Goal: Book appointment/travel/reservation

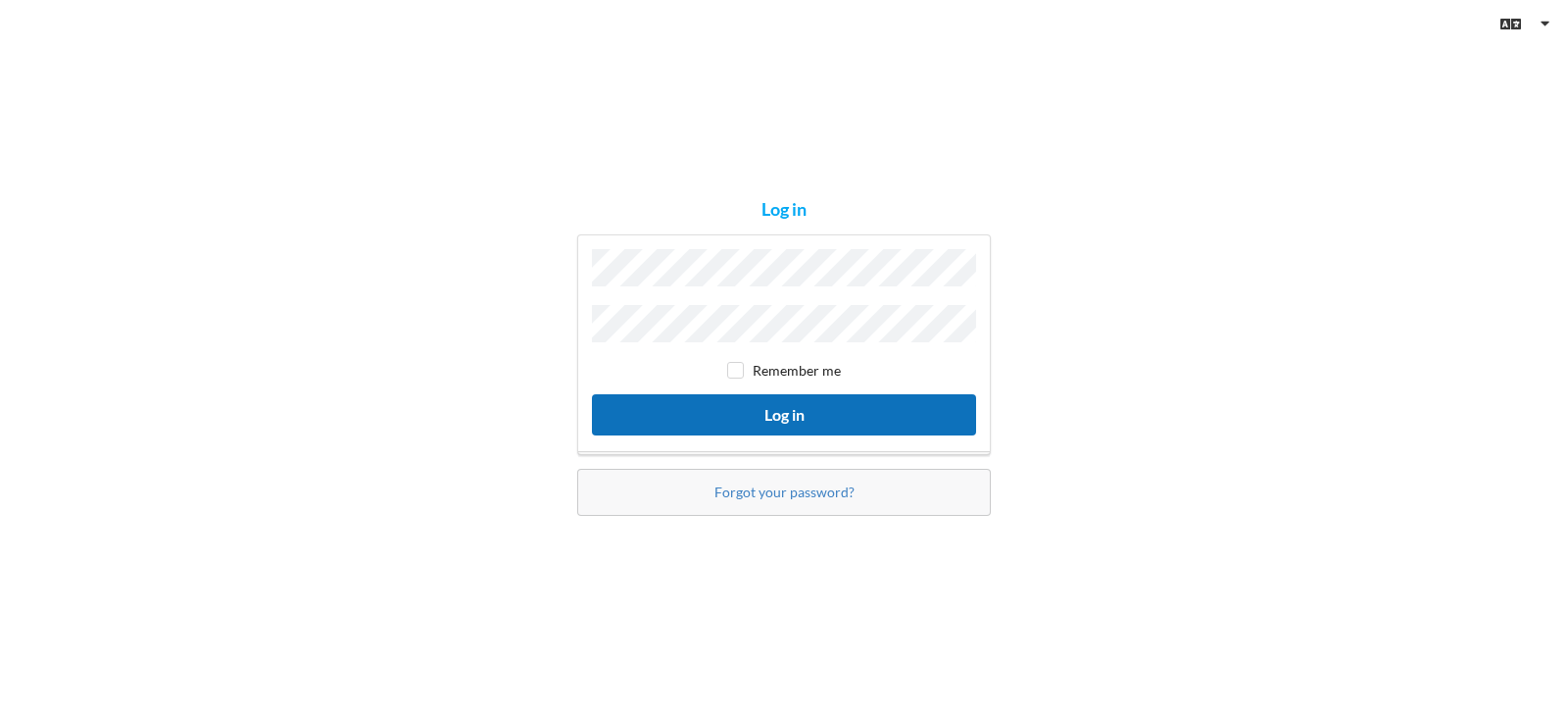
click at [800, 420] on button "Log in" at bounding box center [784, 414] width 384 height 40
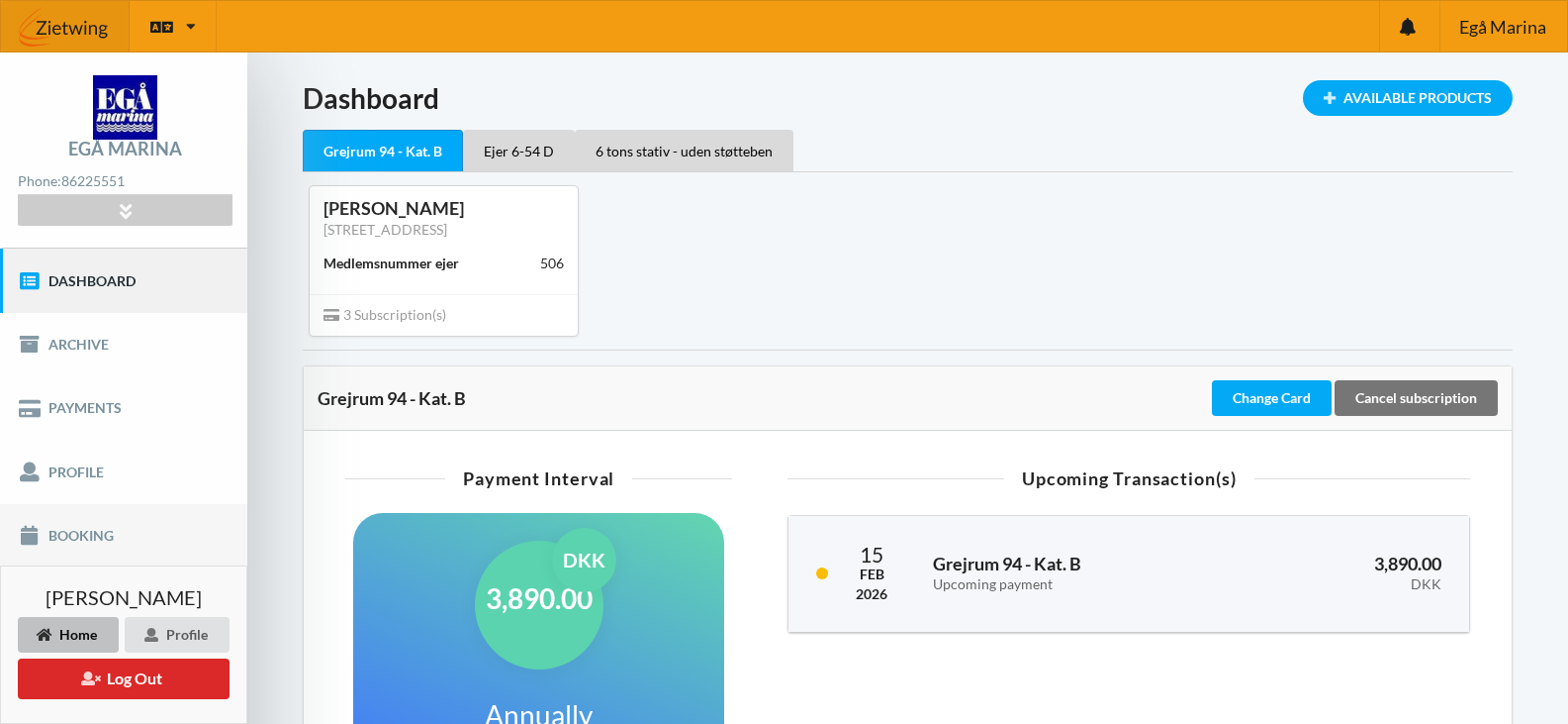
click at [77, 537] on link "Booking" at bounding box center [124, 536] width 248 height 63
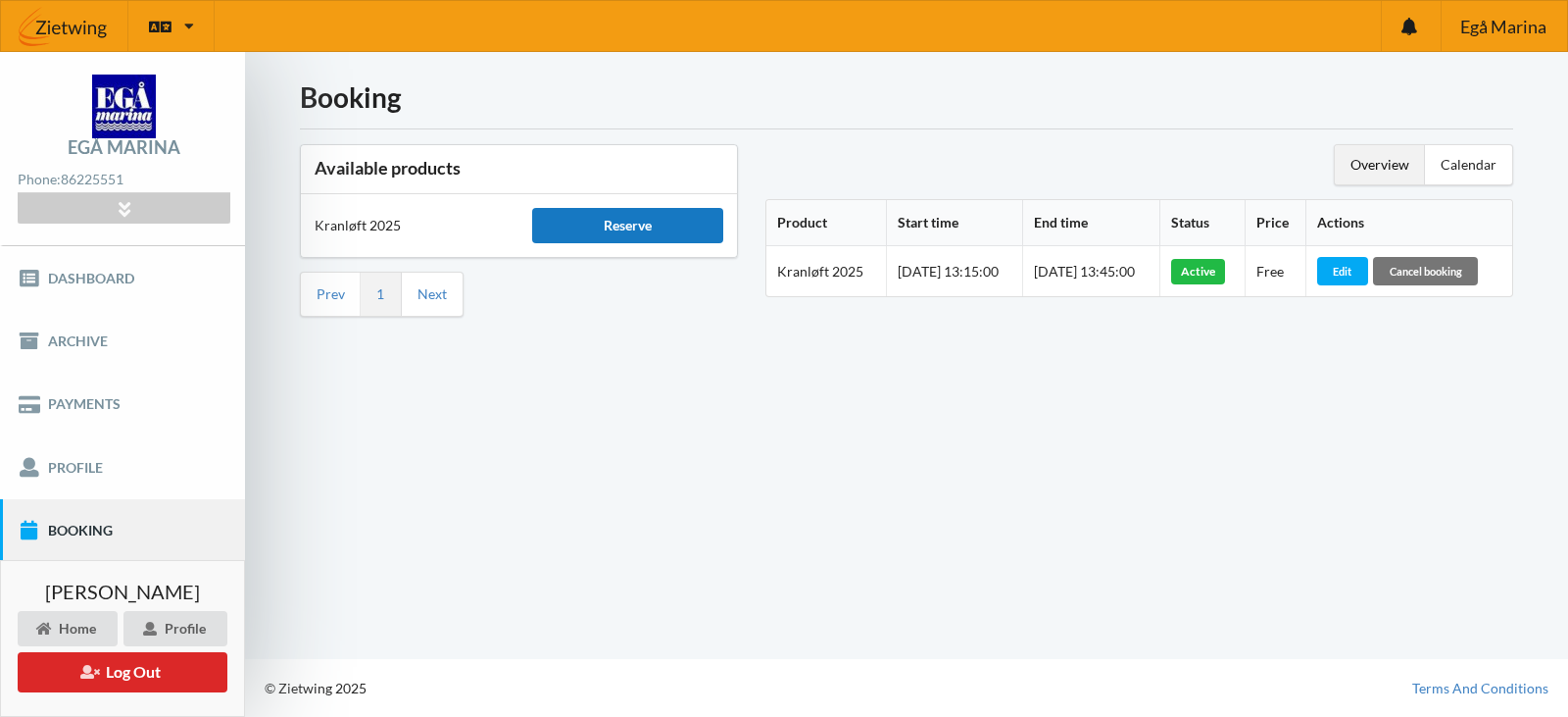
click at [638, 223] on div "Reserve" at bounding box center [627, 226] width 190 height 35
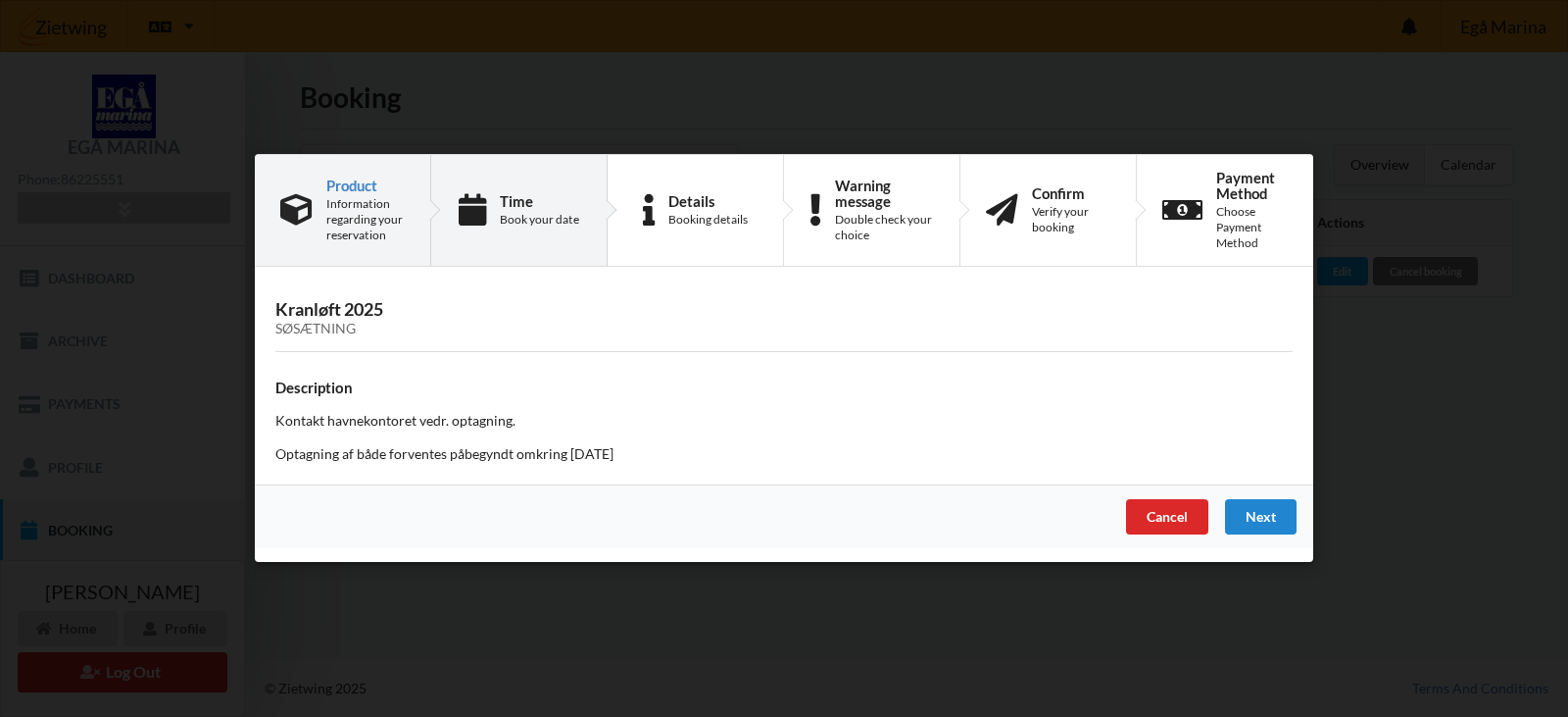
click at [541, 223] on div "Book your date" at bounding box center [539, 220] width 80 height 16
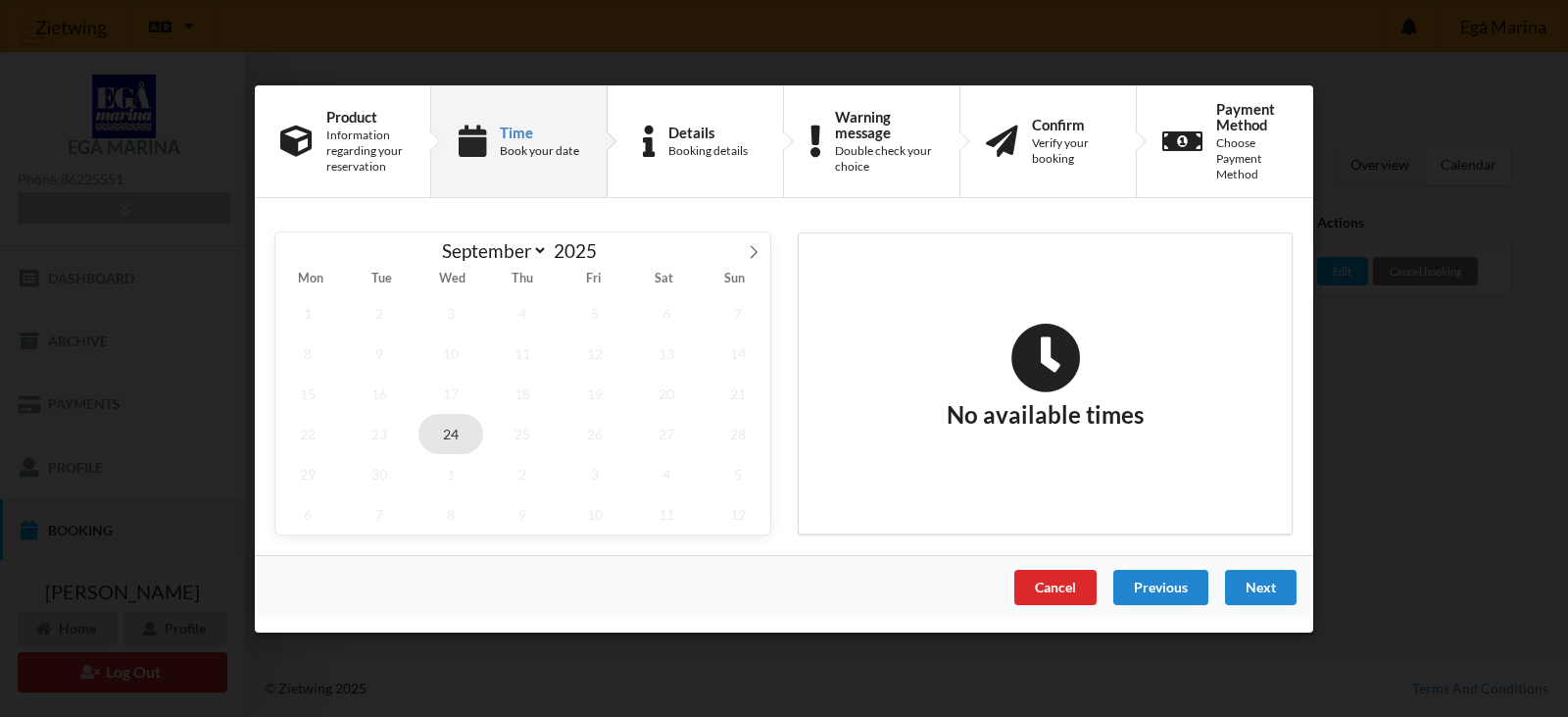
click at [455, 440] on span "24" at bounding box center [451, 432] width 65 height 40
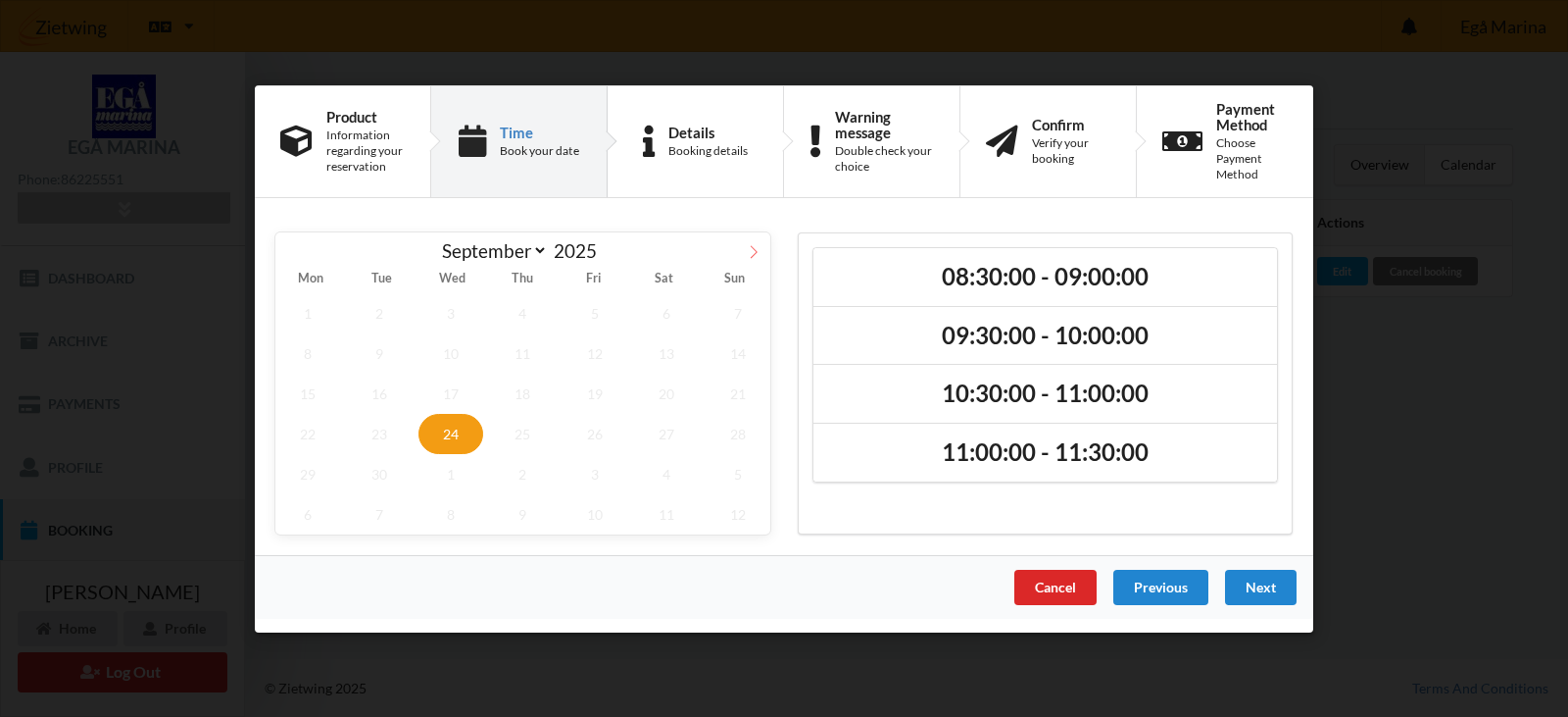
click at [753, 247] on icon at bounding box center [754, 251] width 14 height 14
select select "9"
click at [531, 398] on span "16" at bounding box center [523, 392] width 65 height 40
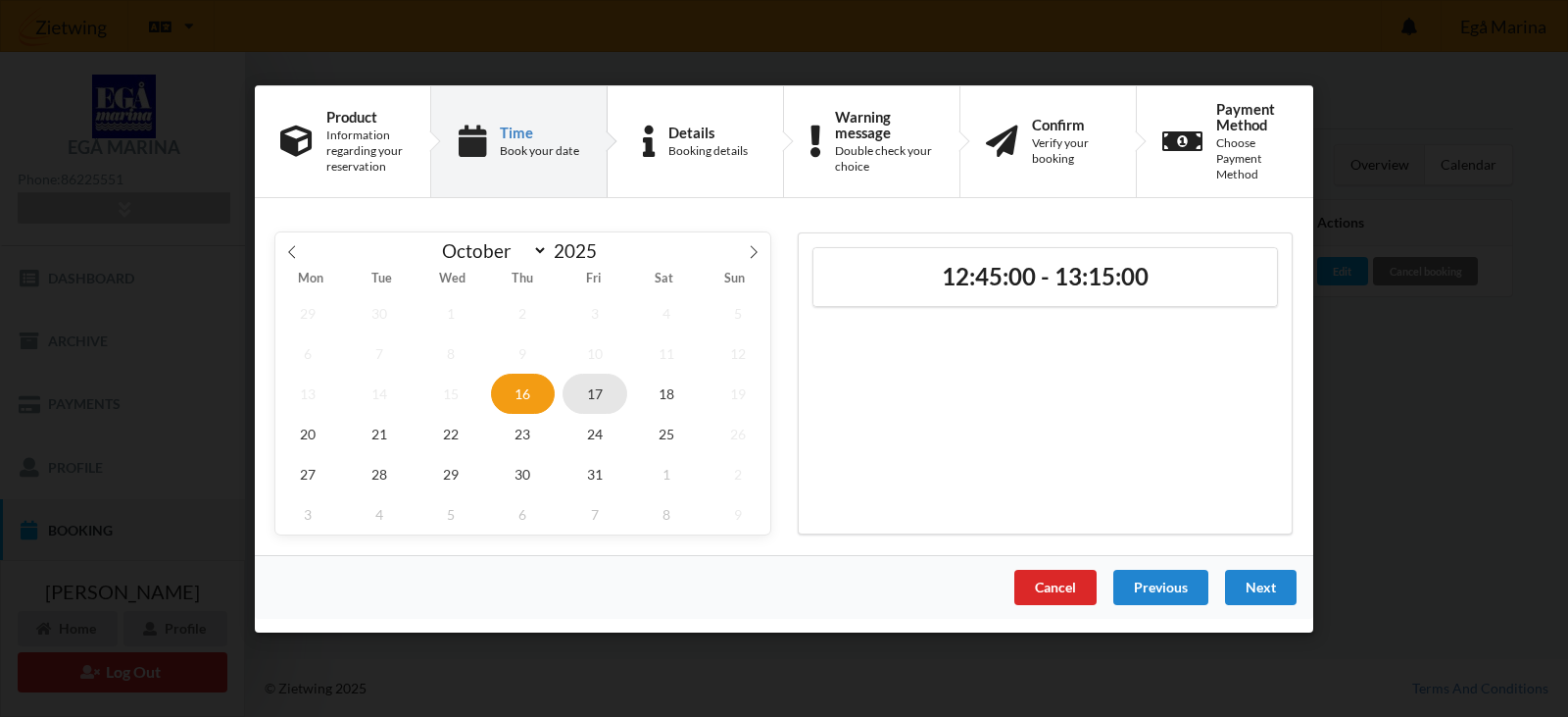
click at [586, 388] on span "17" at bounding box center [595, 392] width 65 height 40
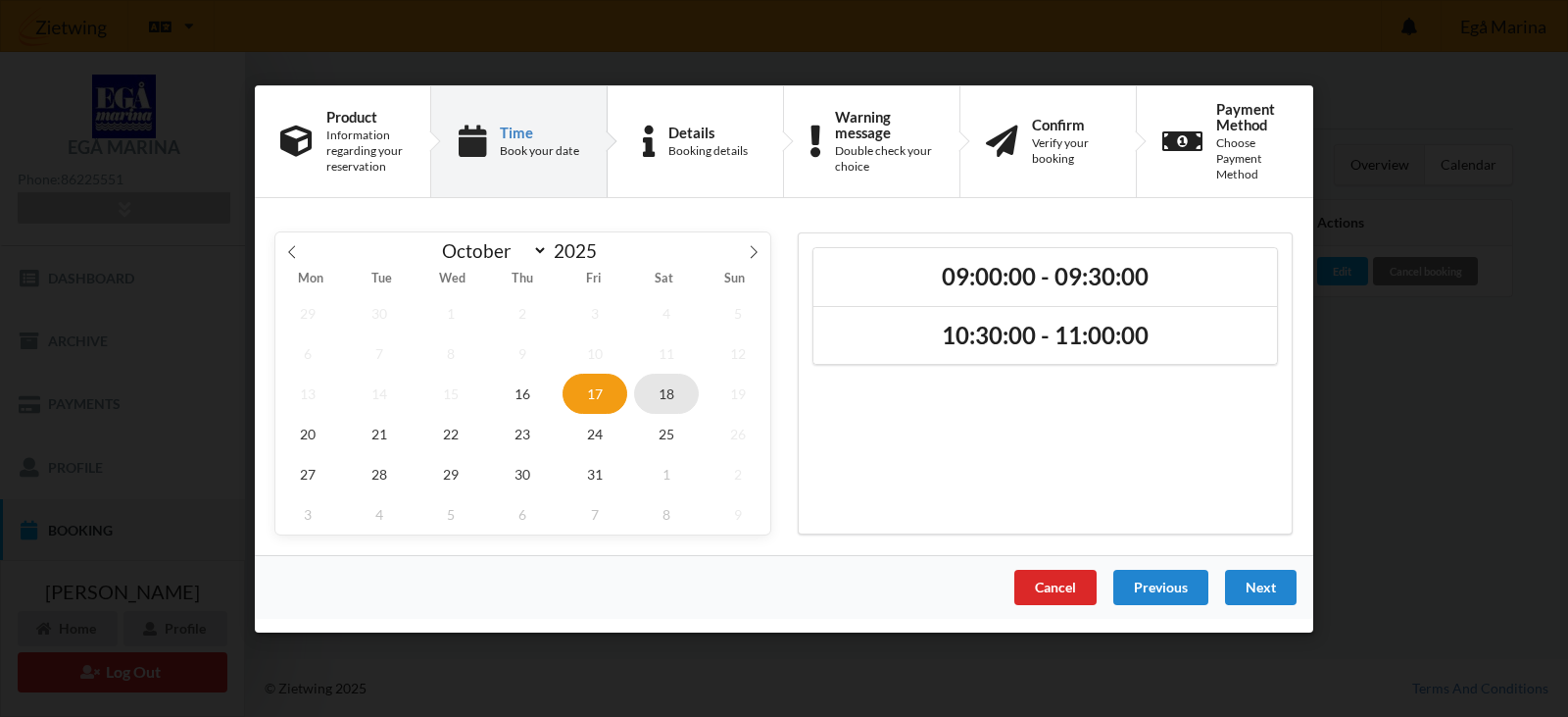
click at [669, 394] on span "18" at bounding box center [667, 392] width 65 height 40
click at [304, 429] on span "20" at bounding box center [307, 432] width 65 height 40
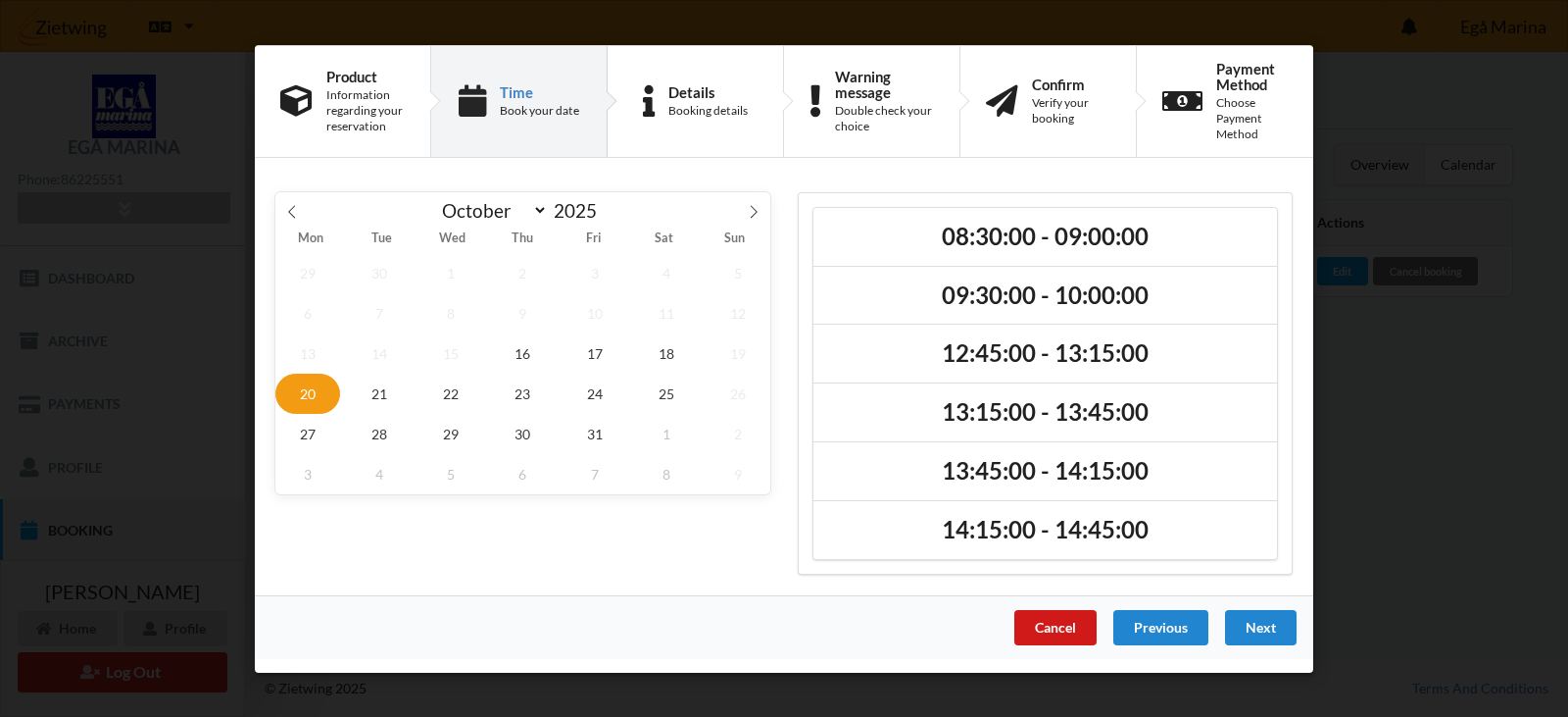
click at [1062, 628] on div "Cancel" at bounding box center [1055, 627] width 82 height 35
